Goal: Transaction & Acquisition: Book appointment/travel/reservation

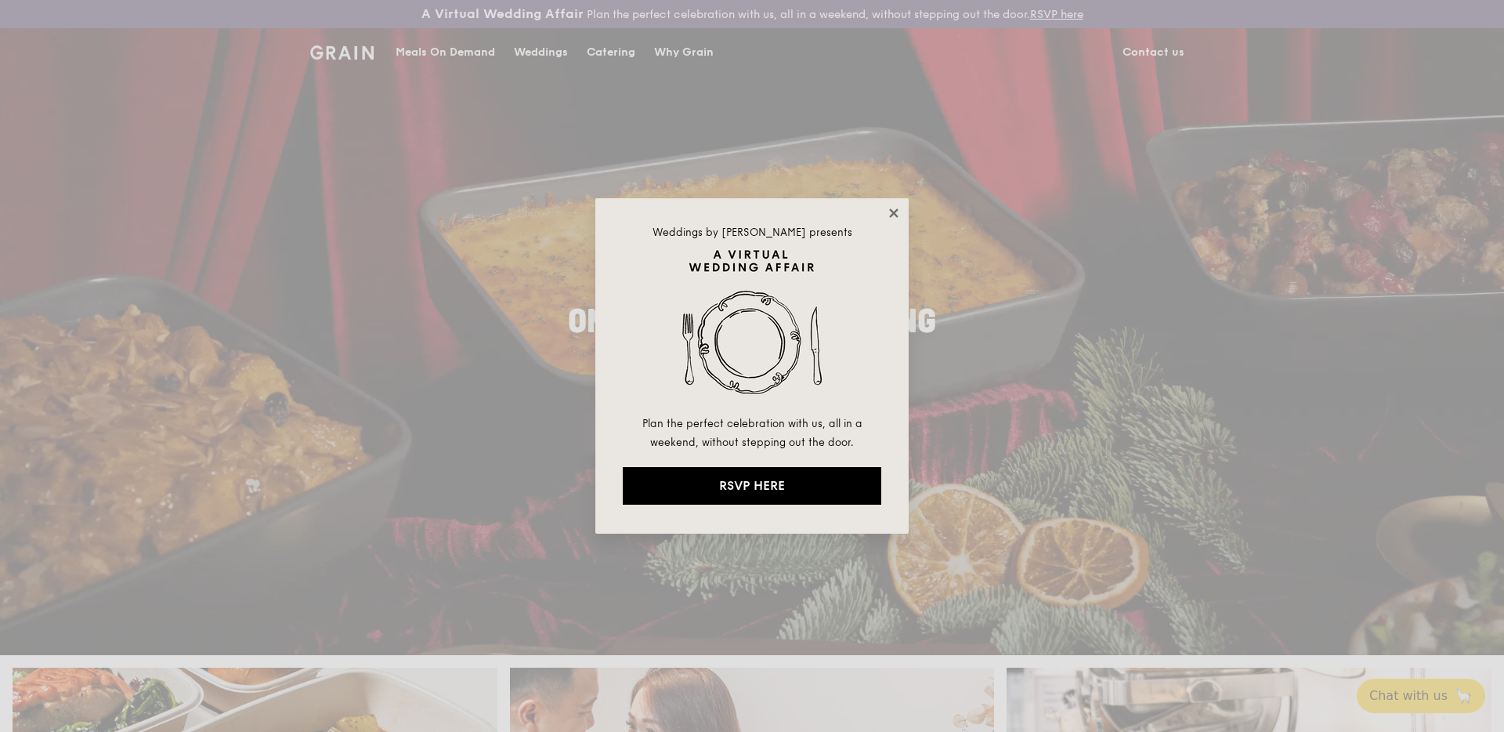
click at [895, 208] on icon at bounding box center [894, 213] width 14 height 14
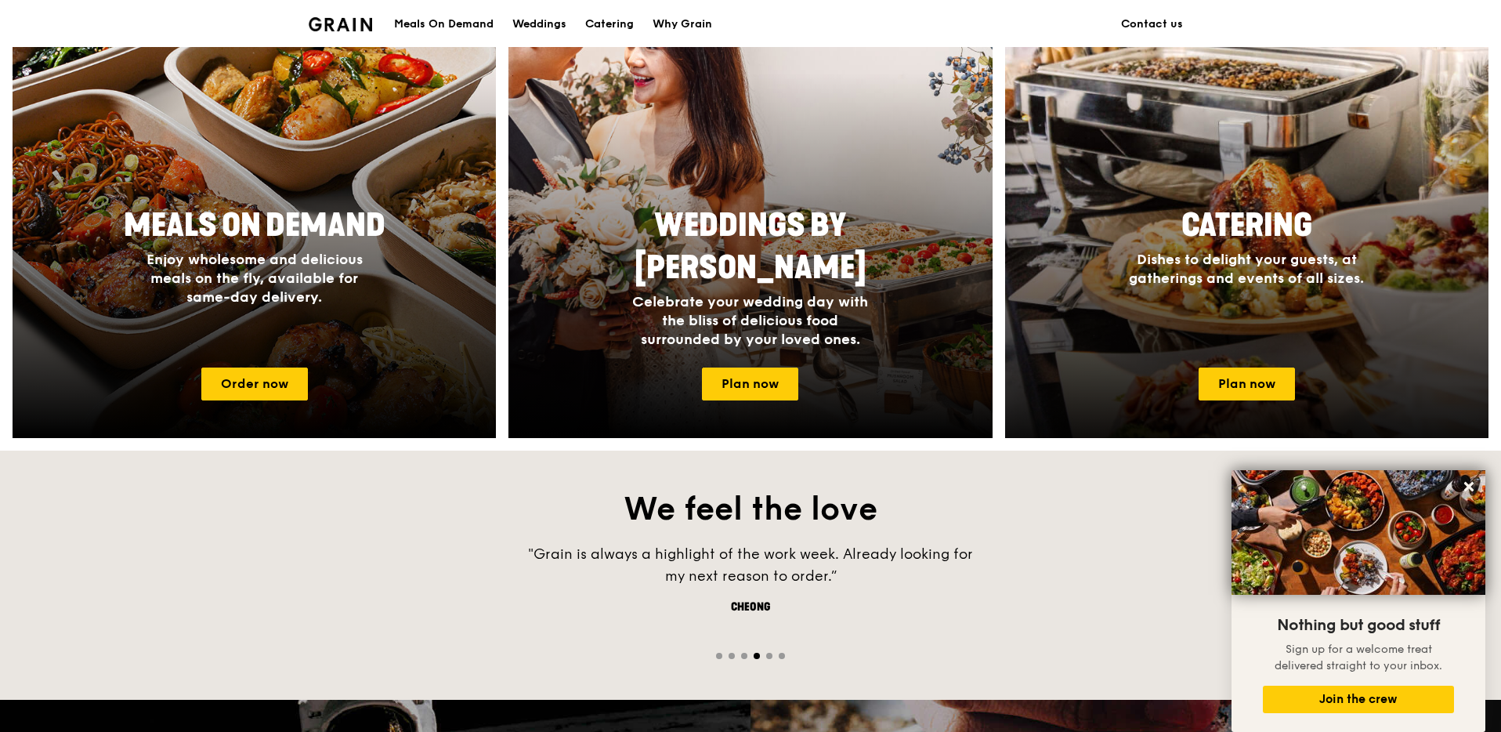
scroll to position [766, 0]
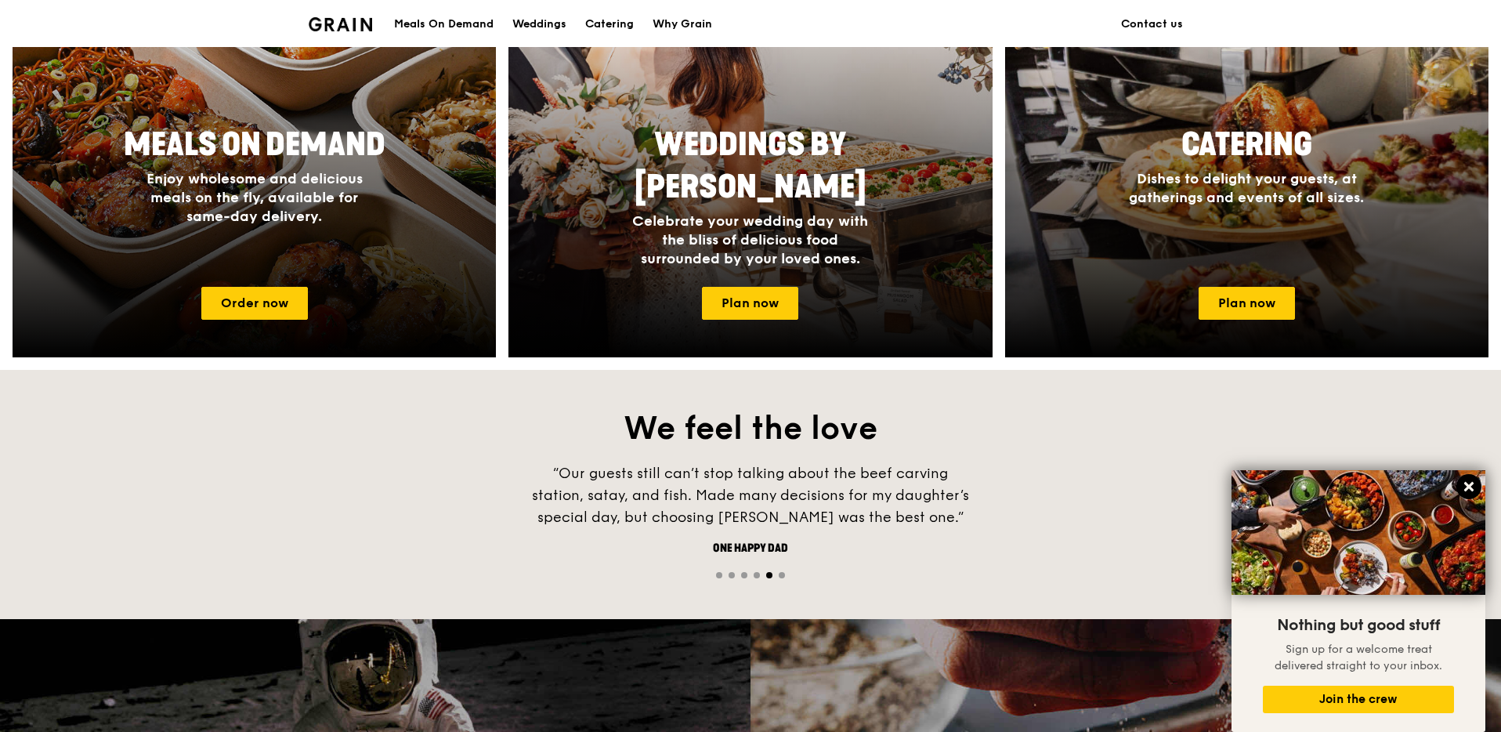
click at [1473, 488] on icon at bounding box center [1469, 486] width 14 height 14
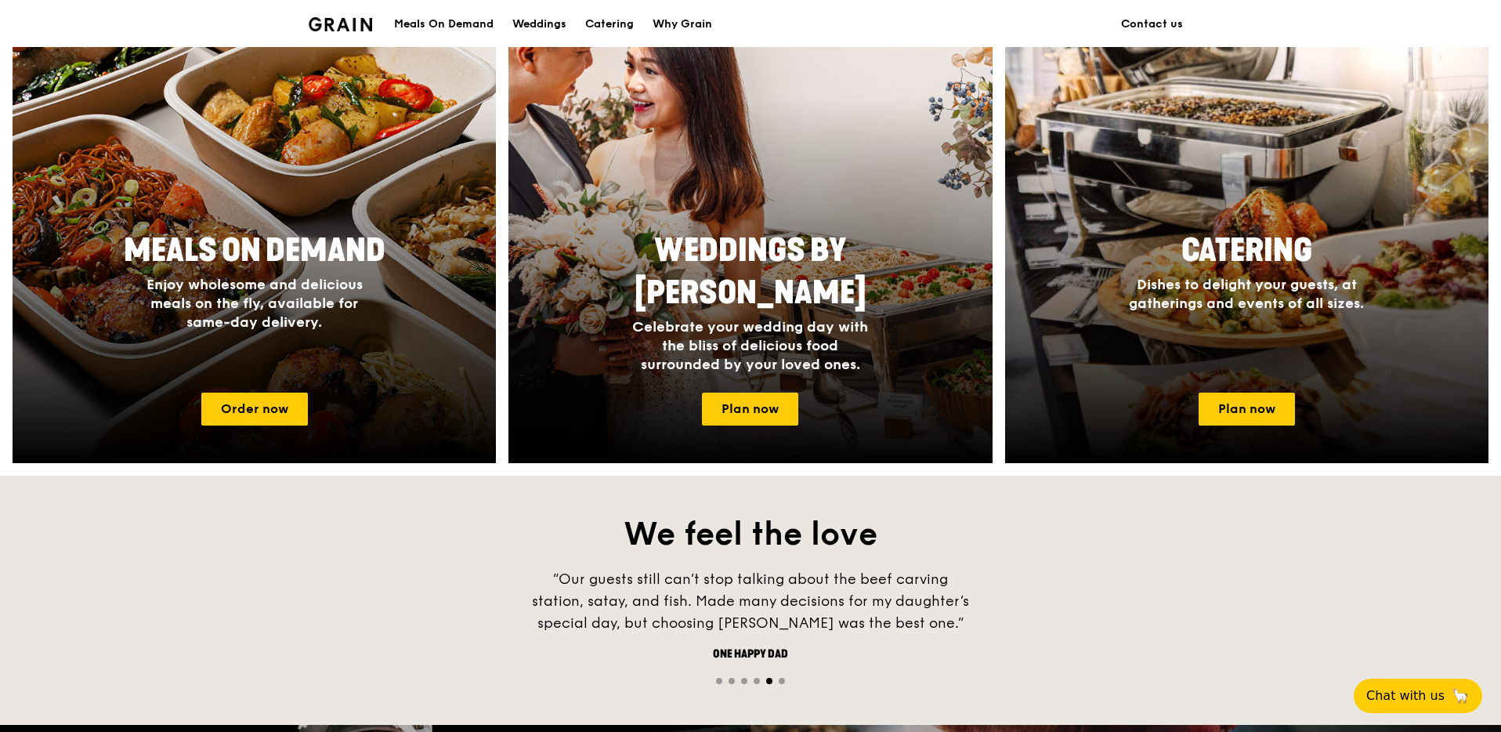
scroll to position [595, 0]
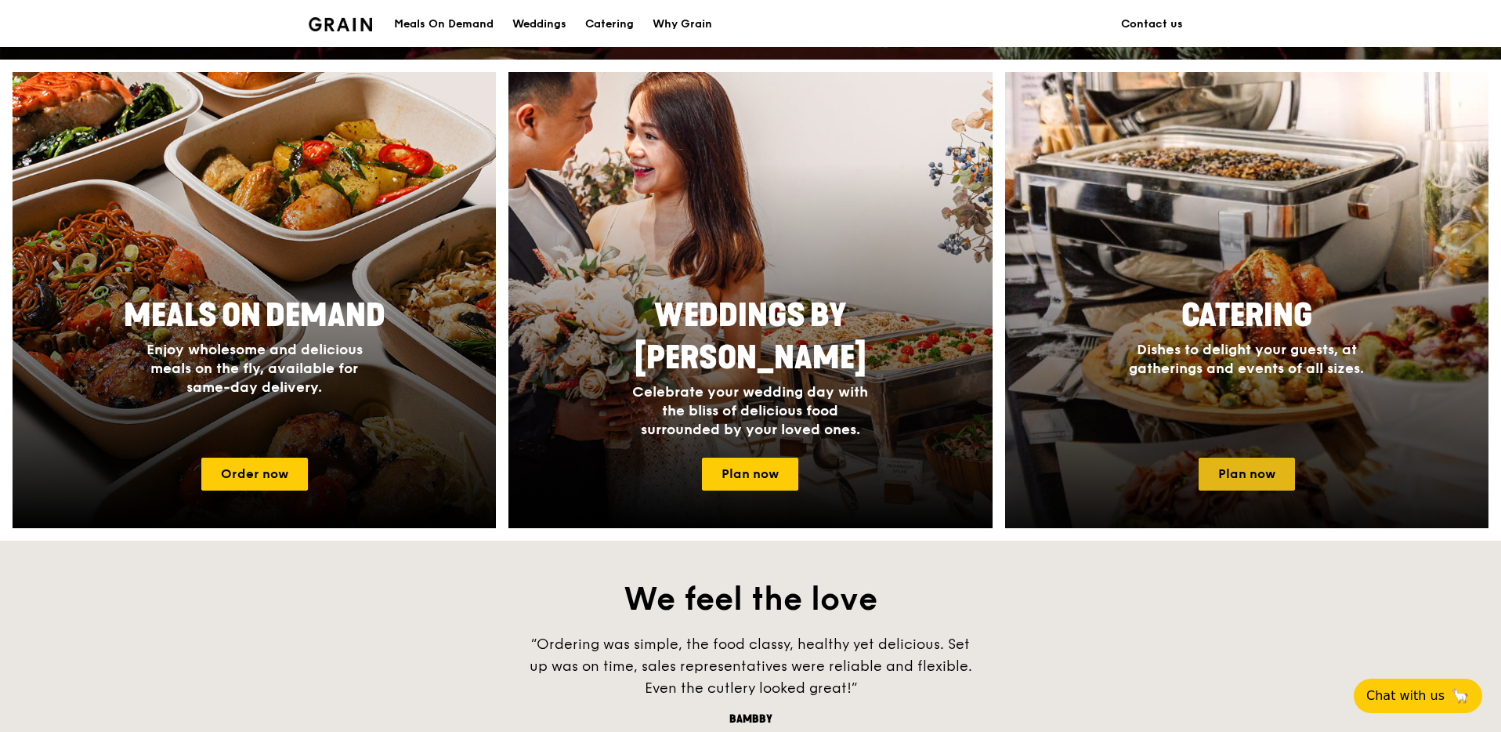
click at [1252, 478] on link "Plan now" at bounding box center [1247, 473] width 96 height 33
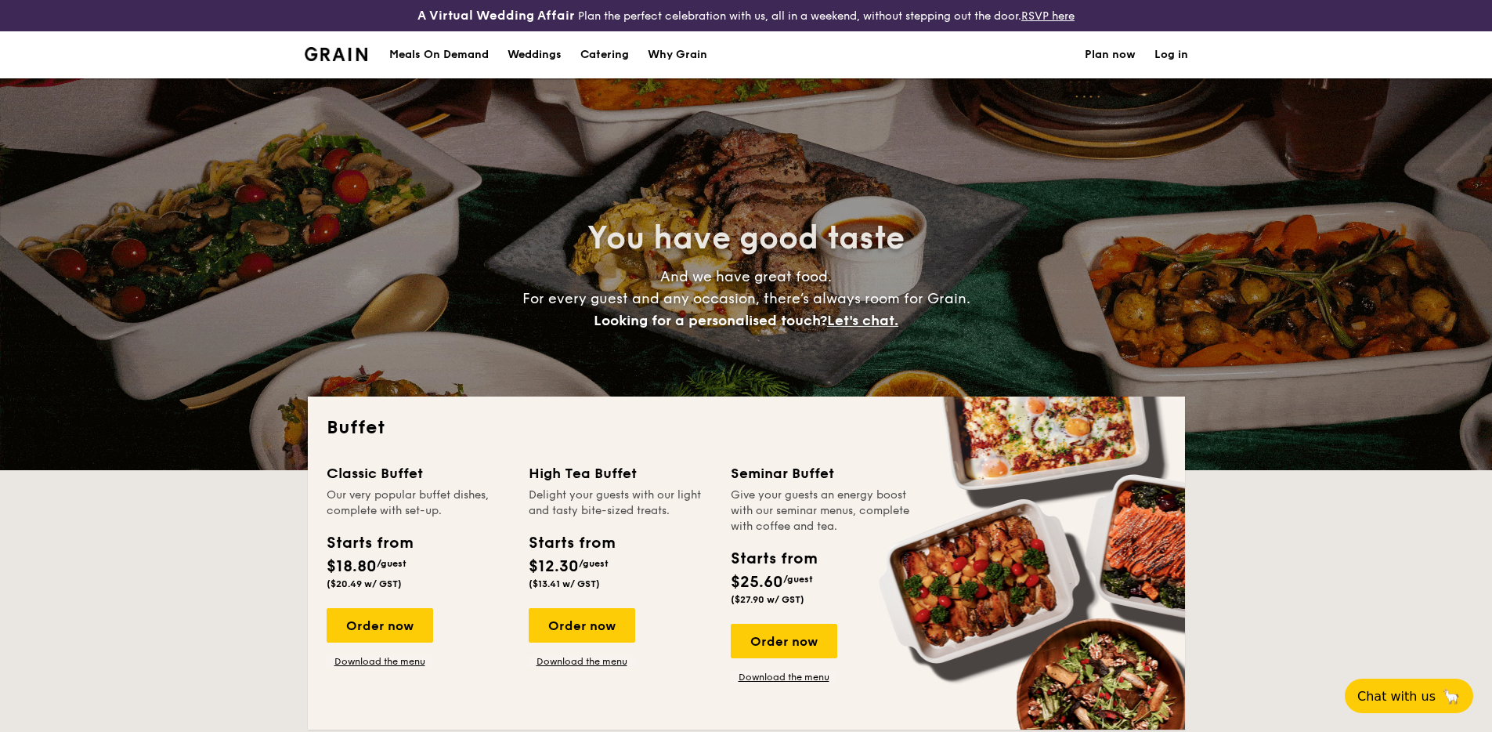
select select
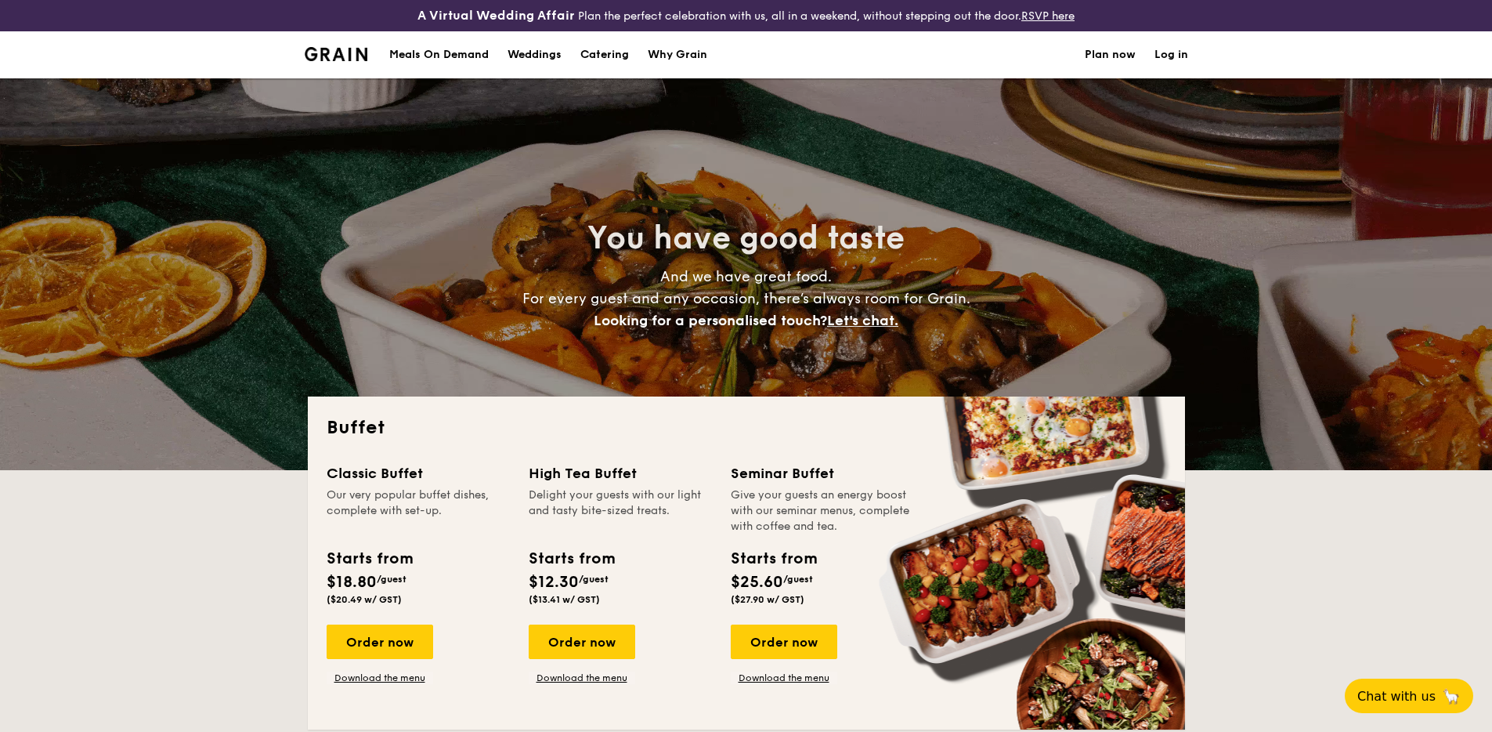
click at [335, 53] on img at bounding box center [336, 54] width 63 height 14
